Goal: Task Accomplishment & Management: Manage account settings

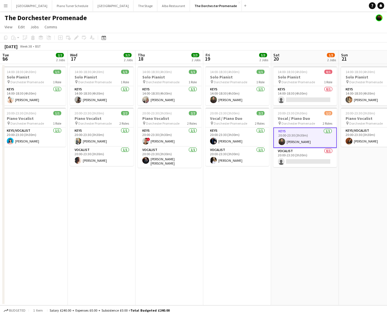
scroll to position [0, 194]
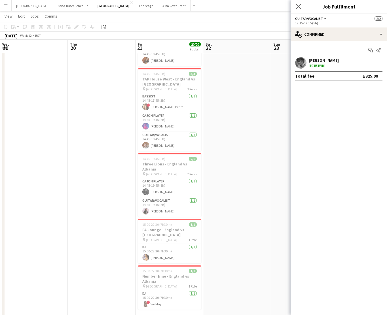
scroll to position [18, 0]
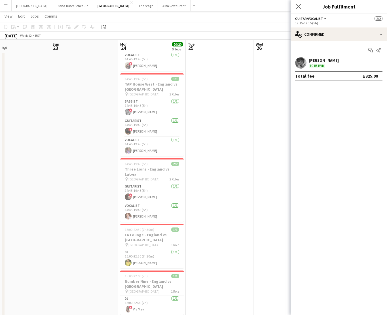
drag, startPoint x: 3, startPoint y: 7, endPoint x: 7, endPoint y: 8, distance: 4.4
click at [3, 7] on button "Menu" at bounding box center [5, 5] width 11 height 11
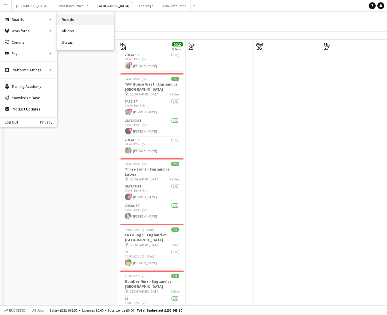
click at [74, 21] on link "Boards" at bounding box center [85, 19] width 57 height 11
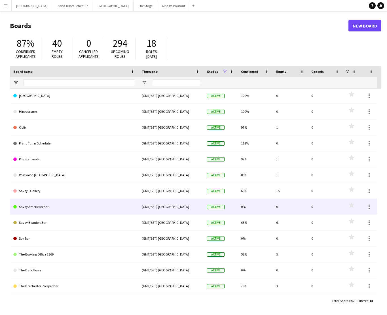
scroll to position [79, 0]
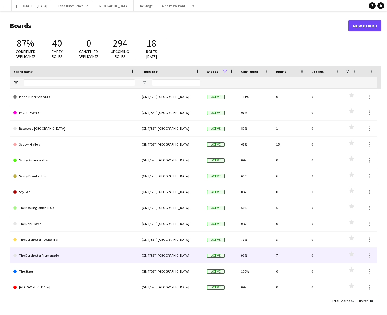
click at [56, 258] on link "The Dorchester Promenade" at bounding box center [74, 256] width 122 height 16
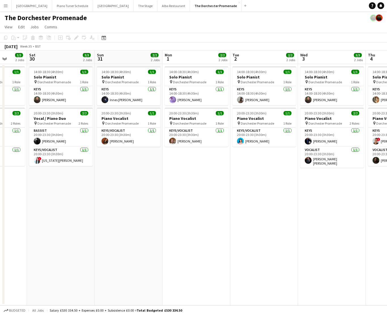
scroll to position [0, 193]
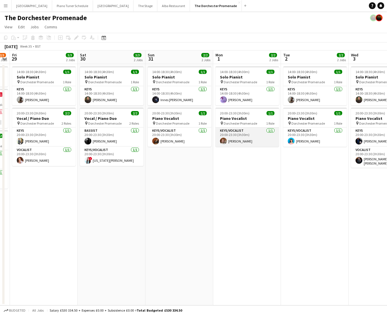
click at [252, 135] on app-card-role "Keys/Vocalist [DATE] 20:00-23:30 (3h30m) [PERSON_NAME]" at bounding box center [246, 137] width 63 height 19
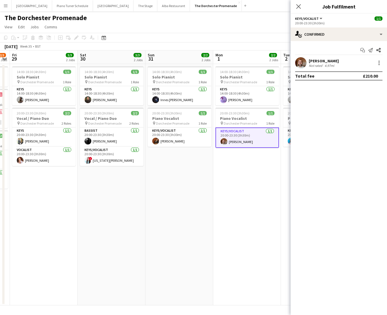
click at [383, 66] on div "[PERSON_NAME] Not rated 4.97mi" at bounding box center [338, 62] width 96 height 11
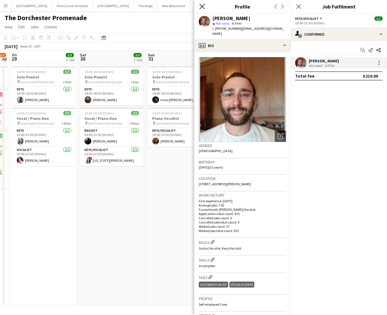
click at [201, 6] on icon "Close pop-in" at bounding box center [201, 6] width 5 height 5
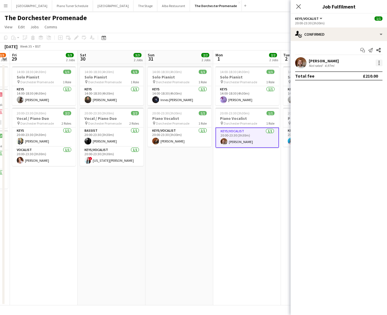
click at [381, 62] on div at bounding box center [378, 63] width 7 height 7
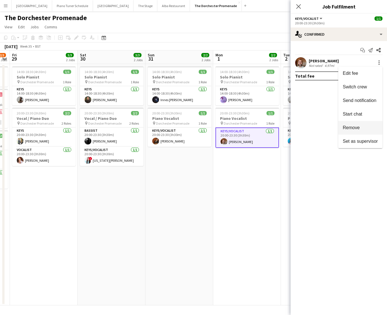
click at [370, 122] on button "Remove" at bounding box center [360, 128] width 44 height 14
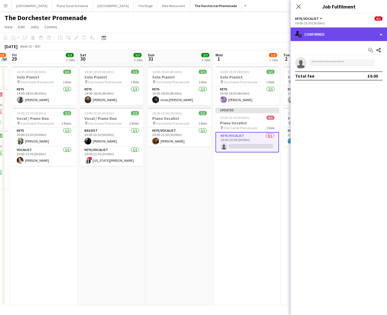
click at [381, 38] on div "single-neutral-actions-check-2 Confirmed" at bounding box center [338, 34] width 96 height 14
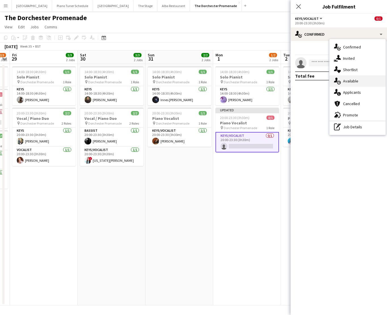
click at [367, 78] on div "single-neutral-actions-upload Available" at bounding box center [357, 80] width 56 height 11
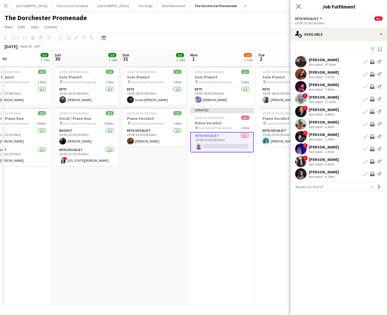
scroll to position [0, 223]
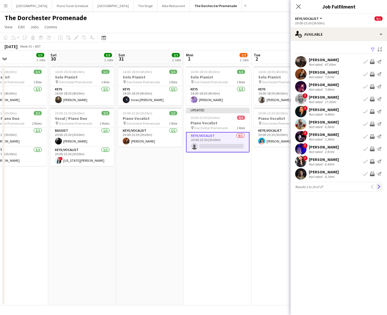
click at [380, 186] on app-icon "Next" at bounding box center [379, 187] width 4 height 4
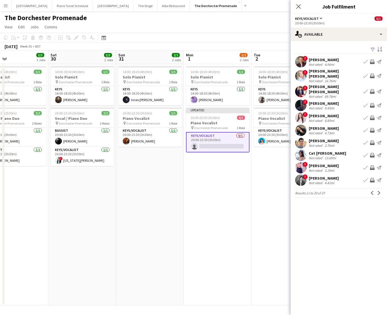
click at [380, 191] on app-icon "Next" at bounding box center [379, 193] width 4 height 4
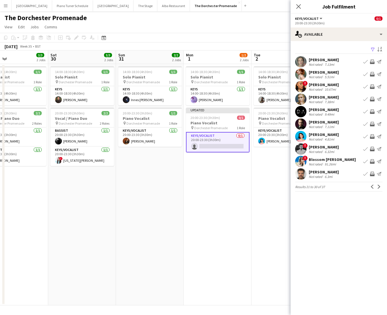
click at [380, 186] on app-icon "Next" at bounding box center [379, 187] width 4 height 4
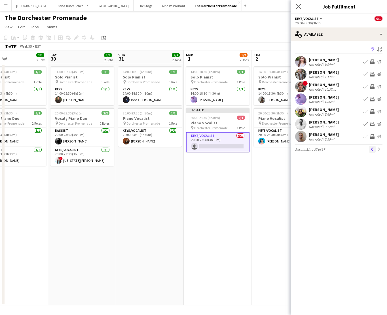
click at [371, 150] on app-icon "Previous" at bounding box center [372, 149] width 4 height 4
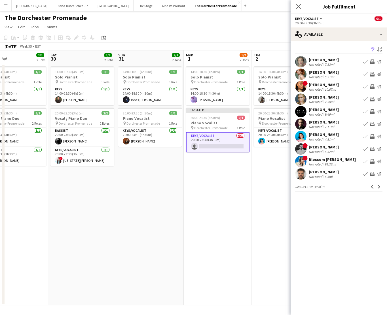
click at [365, 100] on app-icon "Book crew" at bounding box center [365, 99] width 5 height 5
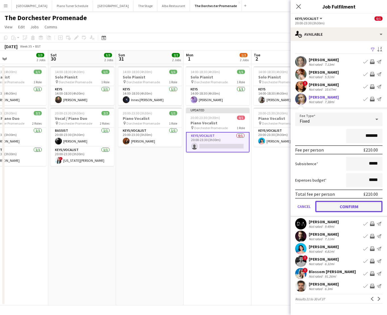
click at [336, 207] on button "Confirm" at bounding box center [348, 206] width 67 height 11
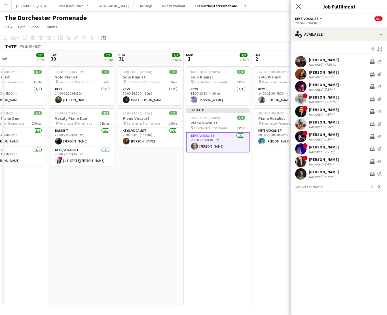
click at [227, 53] on app-board-header-date "Mon 1 2/2 2 Jobs" at bounding box center [218, 57] width 68 height 14
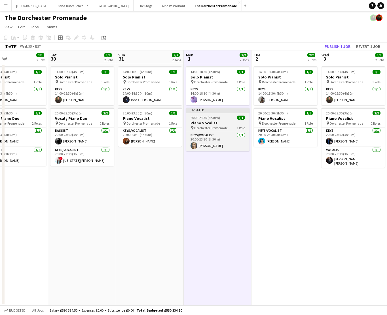
click at [228, 111] on div "Updated" at bounding box center [217, 110] width 63 height 5
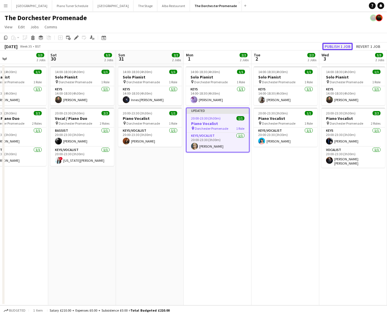
click at [330, 46] on button "Publish 1 job" at bounding box center [337, 46] width 30 height 7
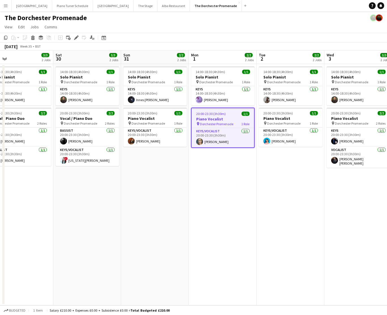
scroll to position [0, 213]
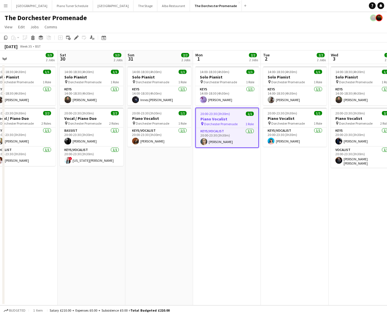
click at [7, 7] on app-icon "Menu" at bounding box center [5, 5] width 5 height 5
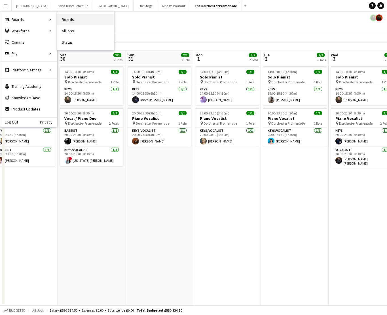
click at [94, 22] on link "Boards" at bounding box center [85, 19] width 57 height 11
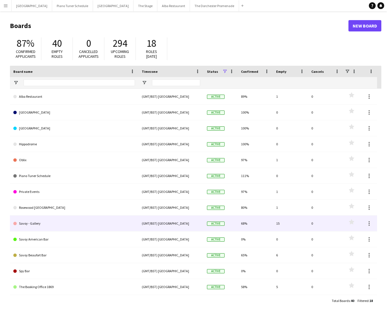
click at [60, 228] on link "Savoy - Gallery" at bounding box center [74, 224] width 122 height 16
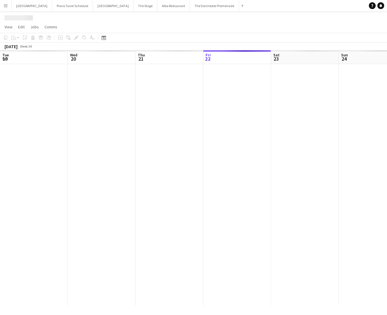
scroll to position [0, 135]
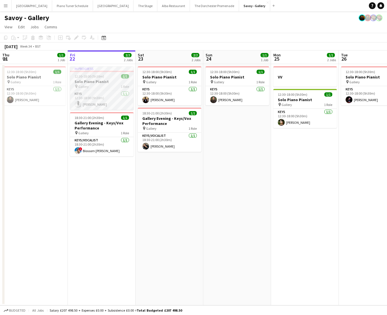
click at [84, 77] on span "12:30-18:00 (5h30m)" at bounding box center [89, 76] width 29 height 4
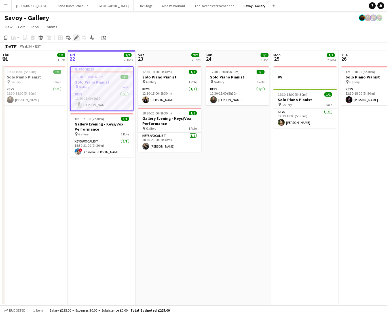
click at [77, 35] on div "Edit" at bounding box center [76, 37] width 7 height 7
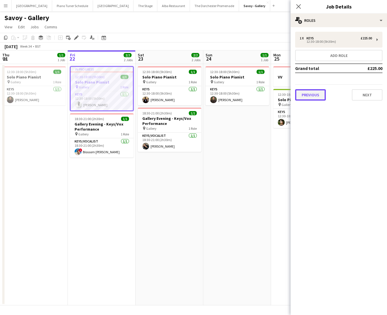
click at [317, 96] on button "Previous" at bounding box center [310, 94] width 31 height 11
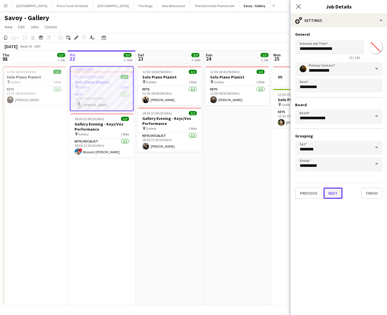
click at [337, 194] on button "Next" at bounding box center [332, 193] width 19 height 11
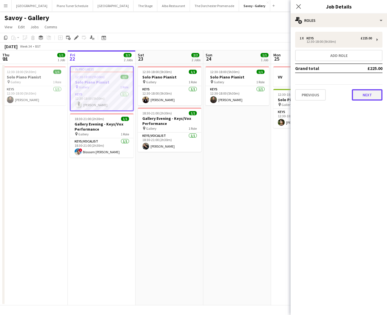
click at [369, 95] on button "Next" at bounding box center [367, 94] width 31 height 11
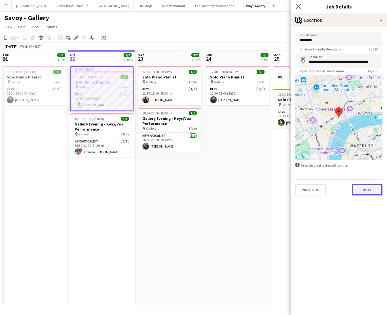
click at [358, 194] on button "Next" at bounding box center [367, 189] width 31 height 11
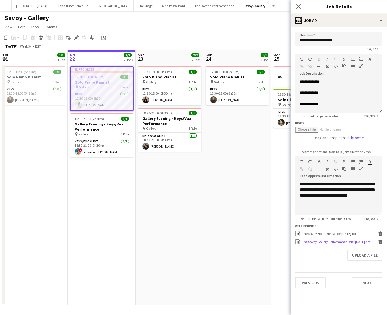
click at [345, 243] on div "The Savoy Gallery Performance Brief [DATE].pdf" at bounding box center [336, 242] width 68 height 4
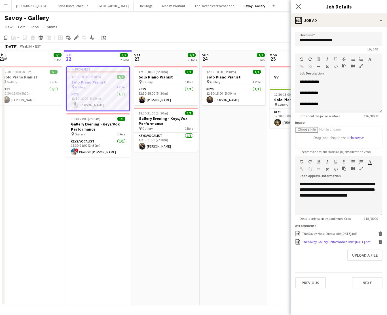
click at [323, 242] on div "The Savoy Gallery Performance Brief [DATE].pdf" at bounding box center [336, 242] width 68 height 4
